Goal: Find contact information: Find contact information

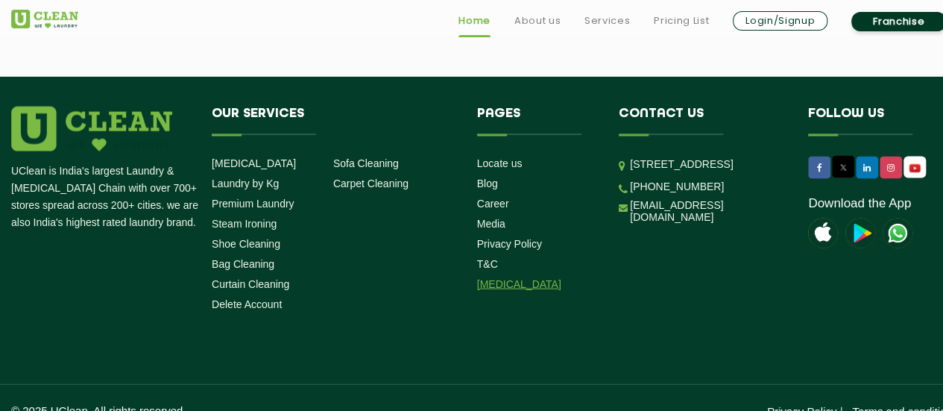
scroll to position [4319, 0]
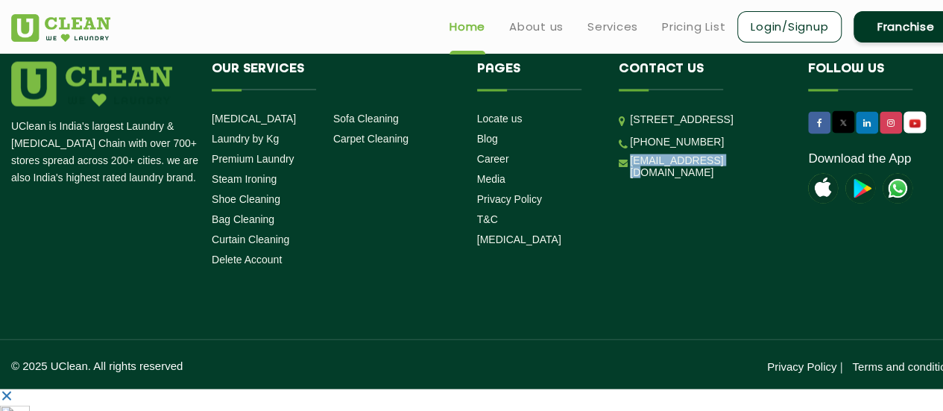
drag, startPoint x: 729, startPoint y: 232, endPoint x: 625, endPoint y: 231, distance: 104.4
click at [625, 179] on li "[EMAIL_ADDRESS][DOMAIN_NAME]" at bounding box center [702, 166] width 167 height 25
copy link "[EMAIL_ADDRESS][DOMAIN_NAME]"
click at [72, 372] on p "© 2025 UClean. All rights reserved" at bounding box center [247, 365] width 473 height 13
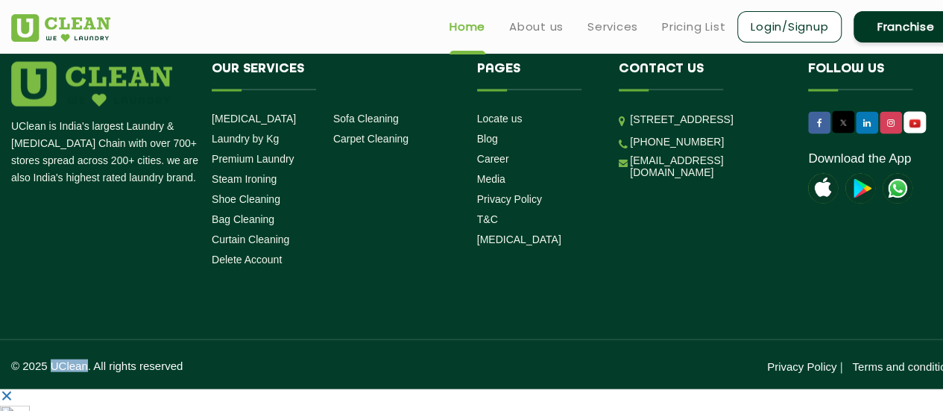
copy p "UClean"
